Goal: Check status: Check status

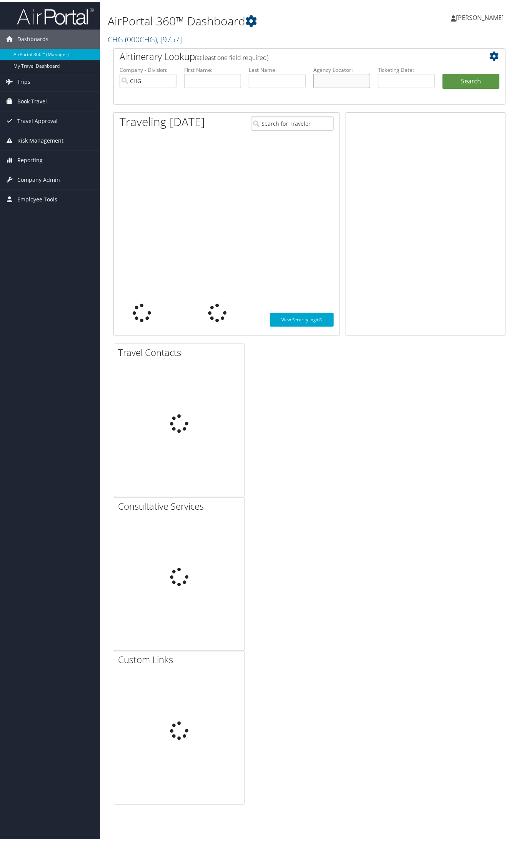
click at [329, 73] on input "text" at bounding box center [341, 79] width 57 height 14
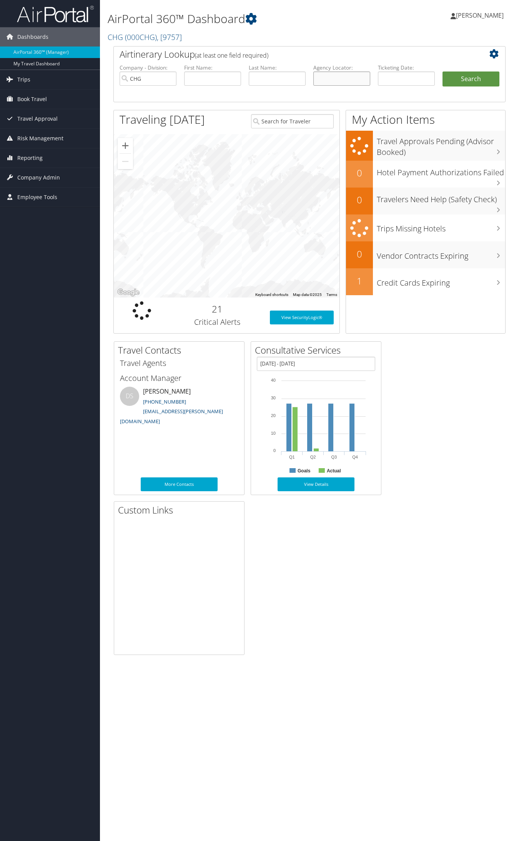
paste input "WXIVIB"
type input "WXIVIB"
click at [485, 81] on button "Search" at bounding box center [471, 79] width 57 height 15
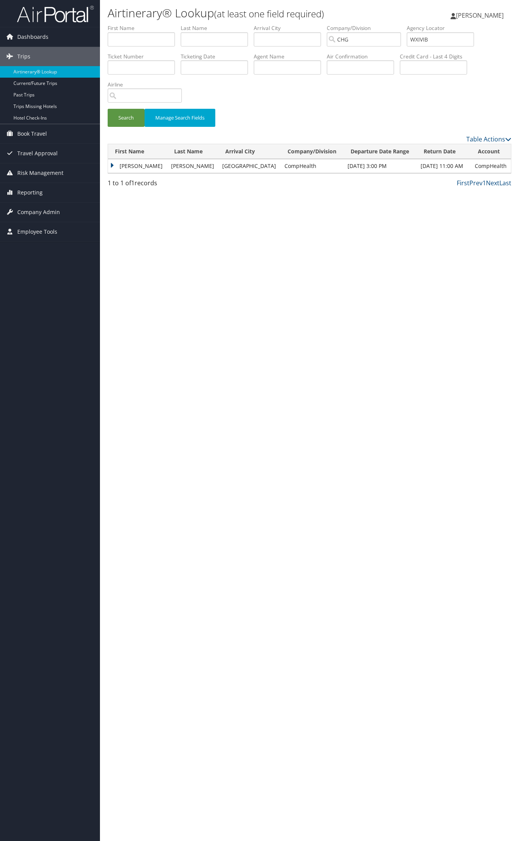
click at [145, 168] on td "Marie" at bounding box center [137, 166] width 59 height 14
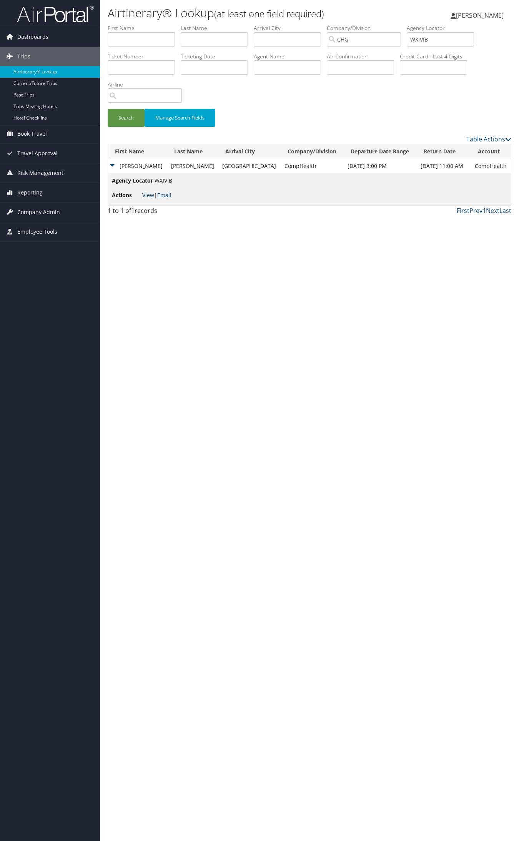
click at [145, 193] on link "View" at bounding box center [148, 194] width 12 height 7
click at [451, 35] on input "WXIVIB" at bounding box center [440, 39] width 67 height 14
type input "YWPQNK"
click at [108, 109] on button "Search" at bounding box center [126, 118] width 37 height 18
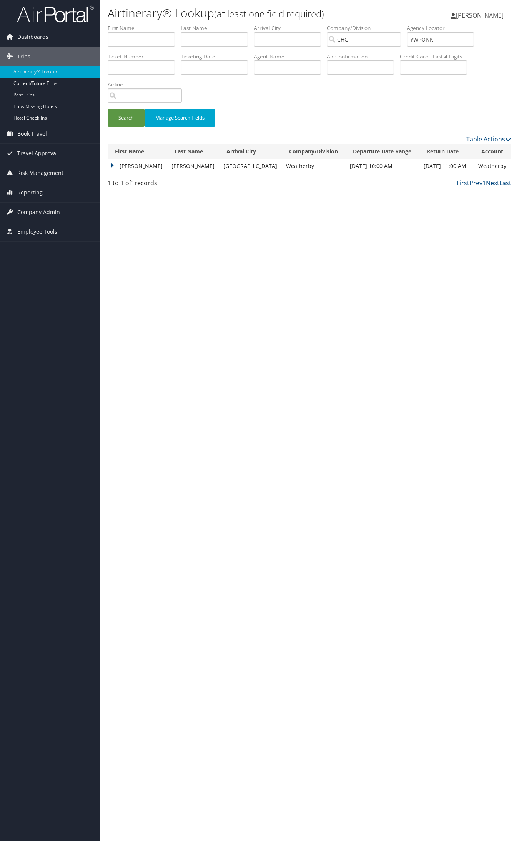
click at [124, 164] on td "Mary" at bounding box center [138, 166] width 60 height 14
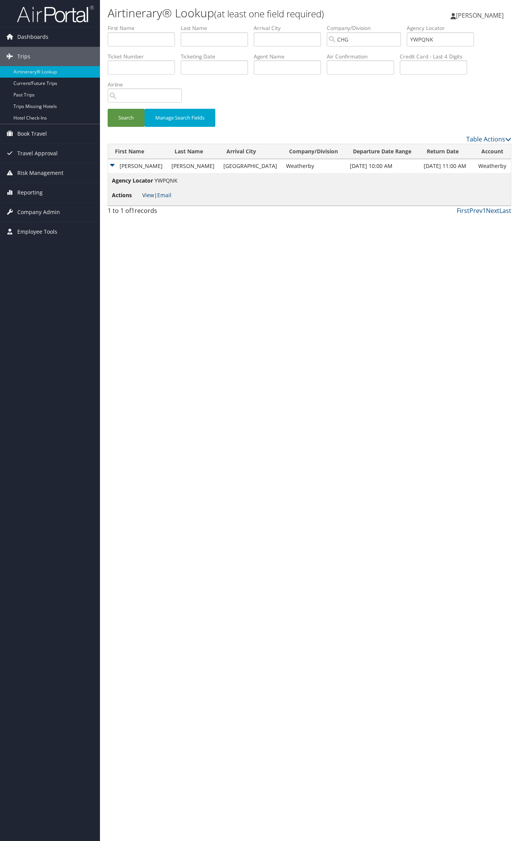
click at [145, 195] on link "View" at bounding box center [148, 194] width 12 height 7
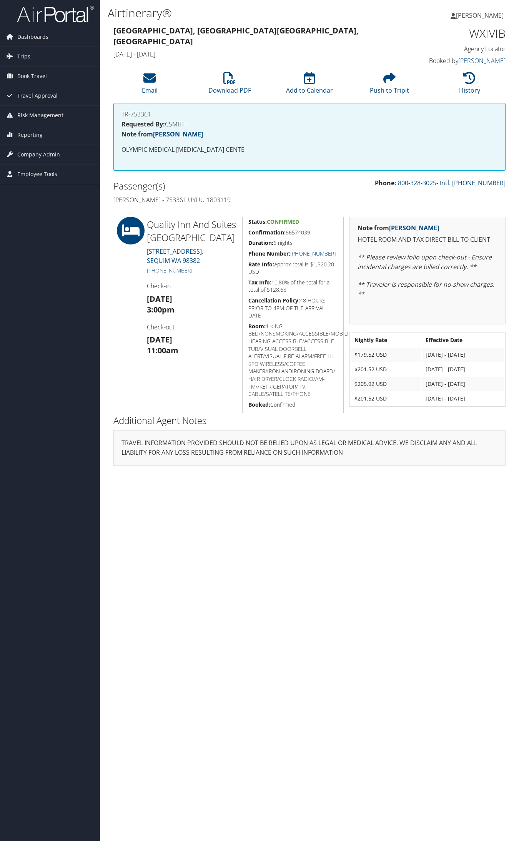
drag, startPoint x: 148, startPoint y: 222, endPoint x: 331, endPoint y: 270, distance: 188.6
click at [331, 270] on div "Quality Inn And Suites Sequim 134 RIVER ROAD. SEQUIM WA 98382 (360) 683-2800 Ch…" at bounding box center [310, 315] width 404 height 196
copy div "Quality Inn And Suites Sequim 134 RIVER ROAD. SEQUIM WA 98382 (360) 683-2800 Ch…"
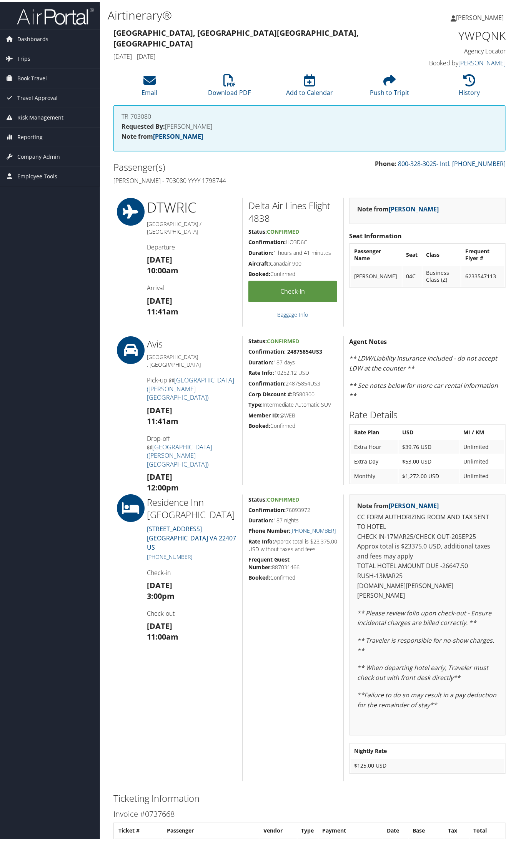
click at [220, 179] on h4 "[PERSON_NAME] - 703080 YYYY 1798744" at bounding box center [208, 178] width 190 height 8
copy h4 "1798744"
